Goal: Transaction & Acquisition: Download file/media

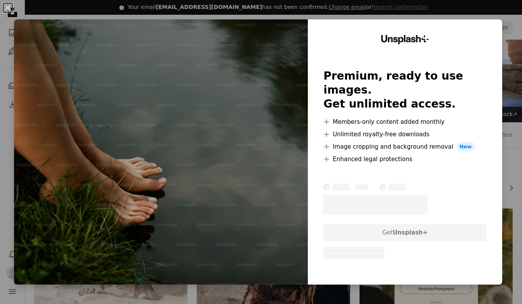
scroll to position [818, 0]
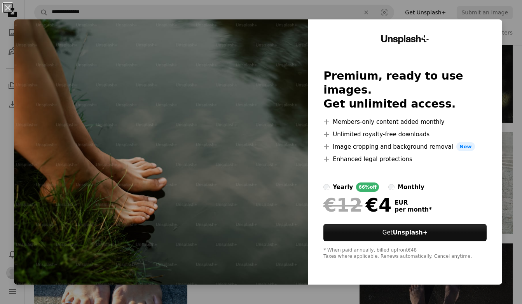
click at [473, 10] on div "An X shape Unsplash+ Premium, ready to use images. Get unlimited access. A plus…" at bounding box center [261, 152] width 522 height 304
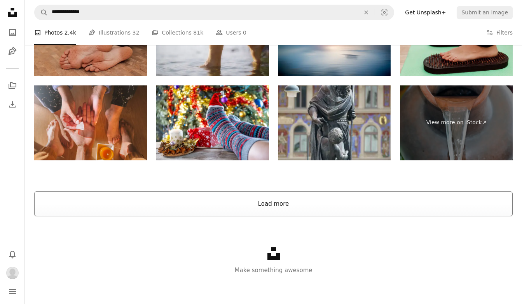
click at [274, 201] on button "Load more" at bounding box center [273, 203] width 478 height 25
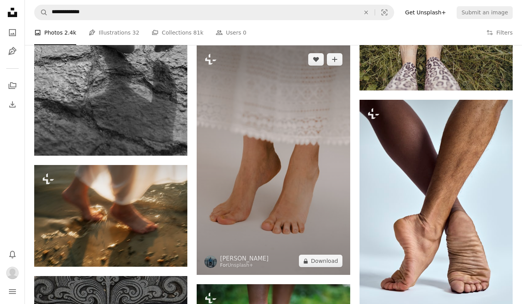
scroll to position [3074, 0]
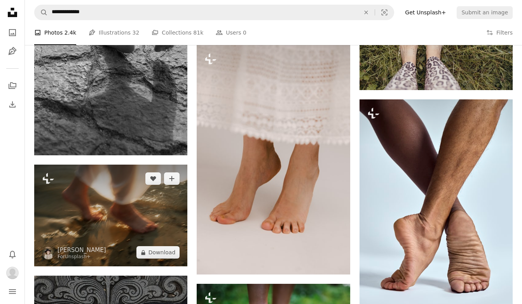
click at [98, 221] on img at bounding box center [110, 216] width 153 height 102
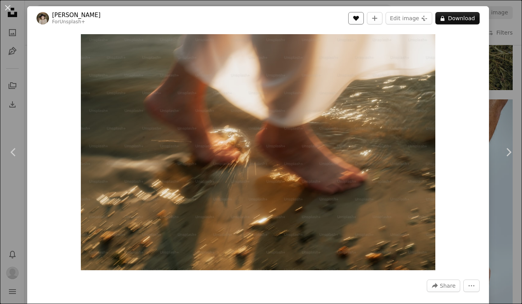
click at [359, 17] on icon "Like" at bounding box center [356, 18] width 6 height 5
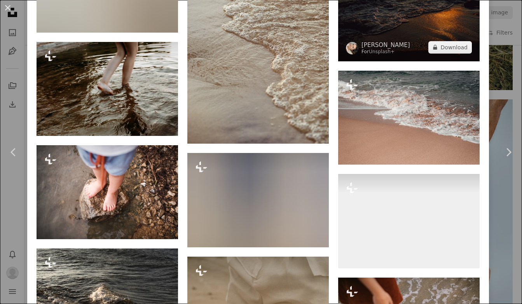
scroll to position [1346, 0]
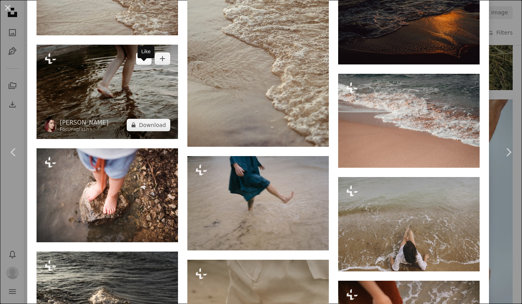
click at [146, 61] on icon "Like" at bounding box center [144, 58] width 6 height 5
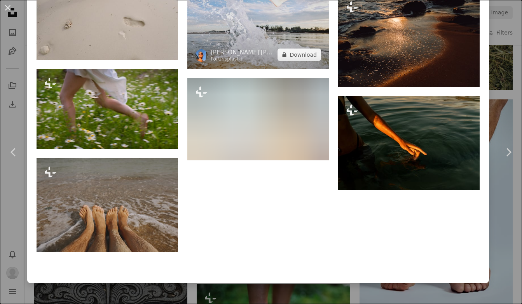
scroll to position [2902, 0]
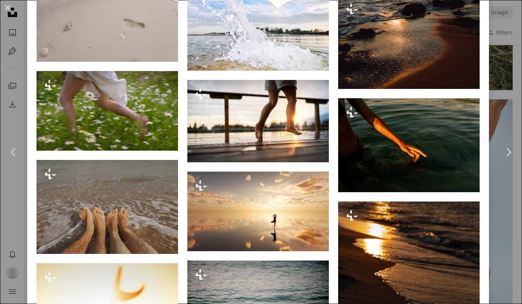
click at [497, 214] on div "An X shape Chevron left Chevron right Kateryna Hliznitsova For Unsplash+ A hear…" at bounding box center [261, 152] width 522 height 304
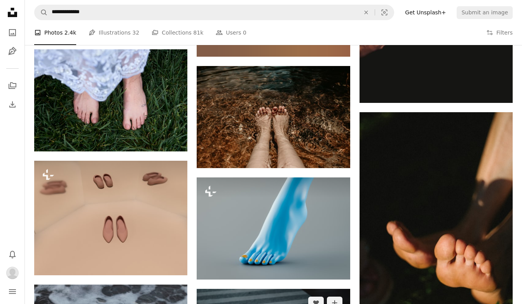
scroll to position [7662, 0]
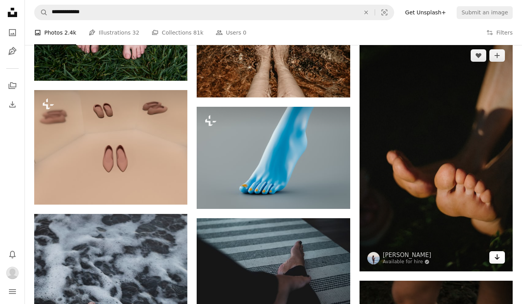
click at [494, 255] on icon "Arrow pointing down" at bounding box center [497, 256] width 6 height 9
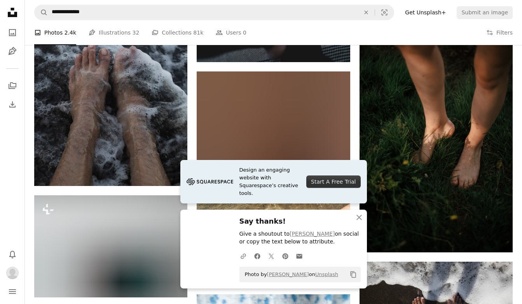
scroll to position [7931, 0]
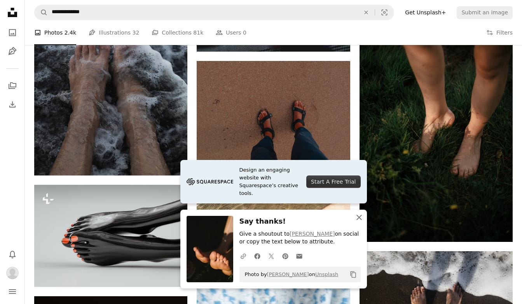
click at [352, 217] on button "An X shape Close" at bounding box center [359, 218] width 16 height 16
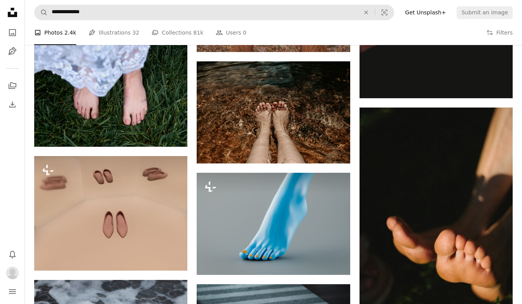
scroll to position [7620, 0]
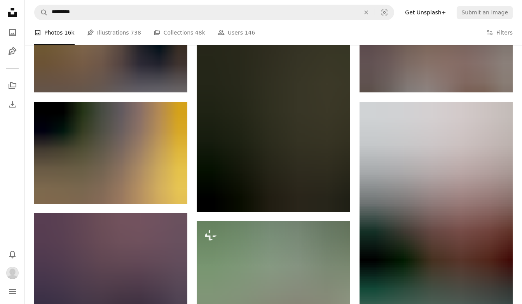
scroll to position [21251, 0]
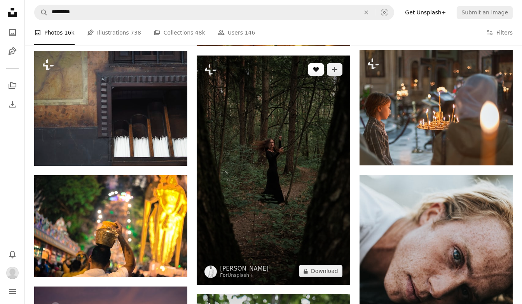
click at [318, 71] on icon "A heart" at bounding box center [316, 69] width 6 height 6
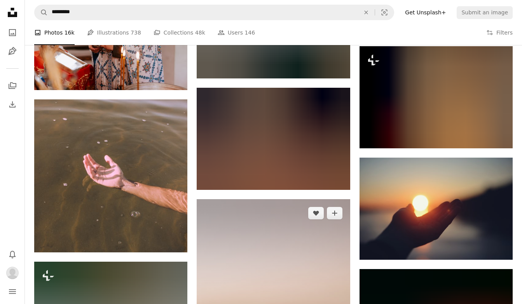
scroll to position [24641, 0]
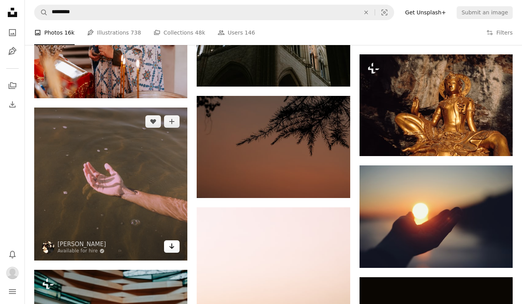
click at [172, 247] on icon "Download" at bounding box center [171, 246] width 5 height 5
